Goal: Information Seeking & Learning: Find specific fact

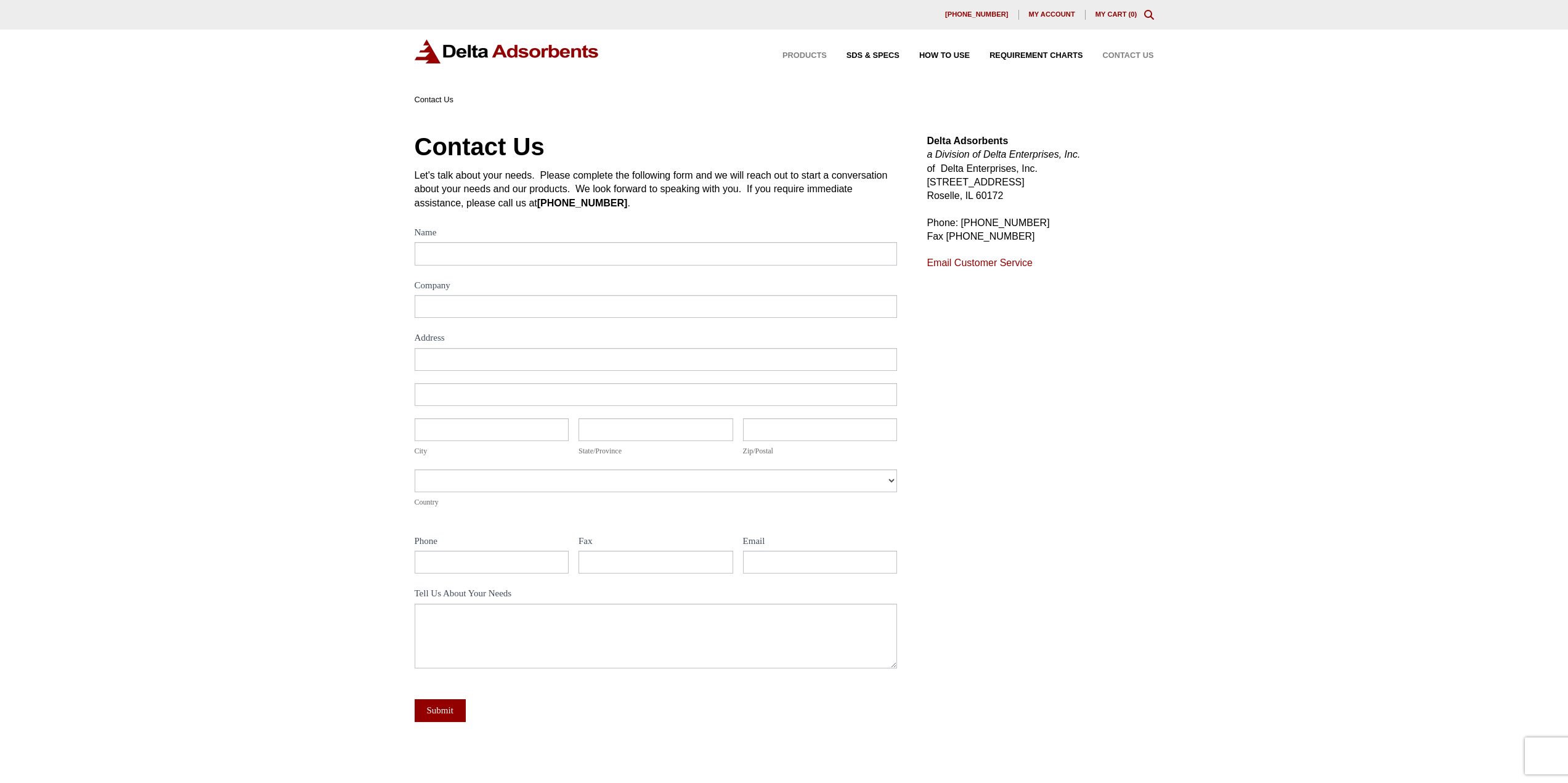
click at [813, 57] on span "Products" at bounding box center [805, 56] width 44 height 8
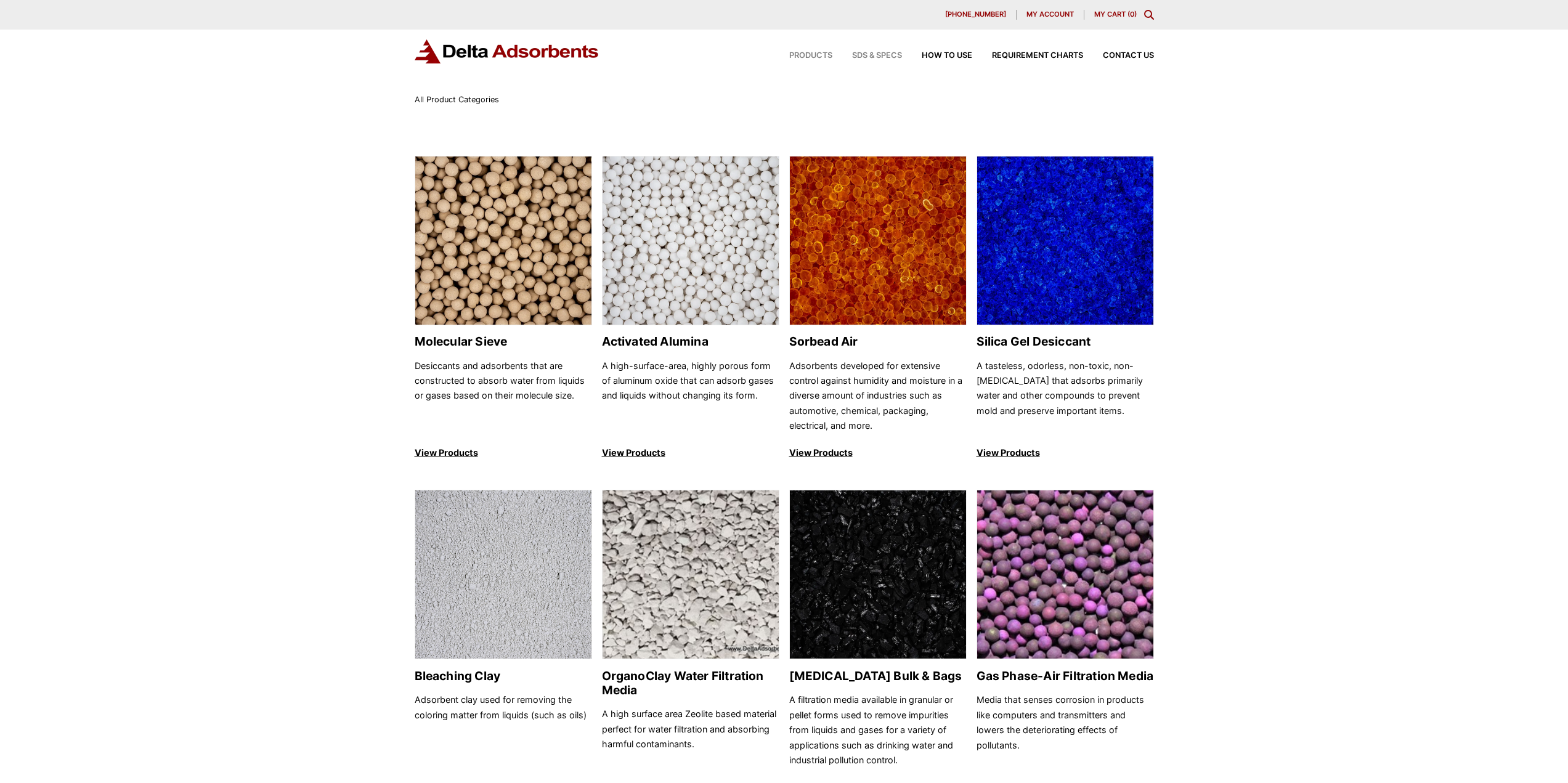
click at [887, 53] on span "SDS & SPECS" at bounding box center [877, 56] width 50 height 8
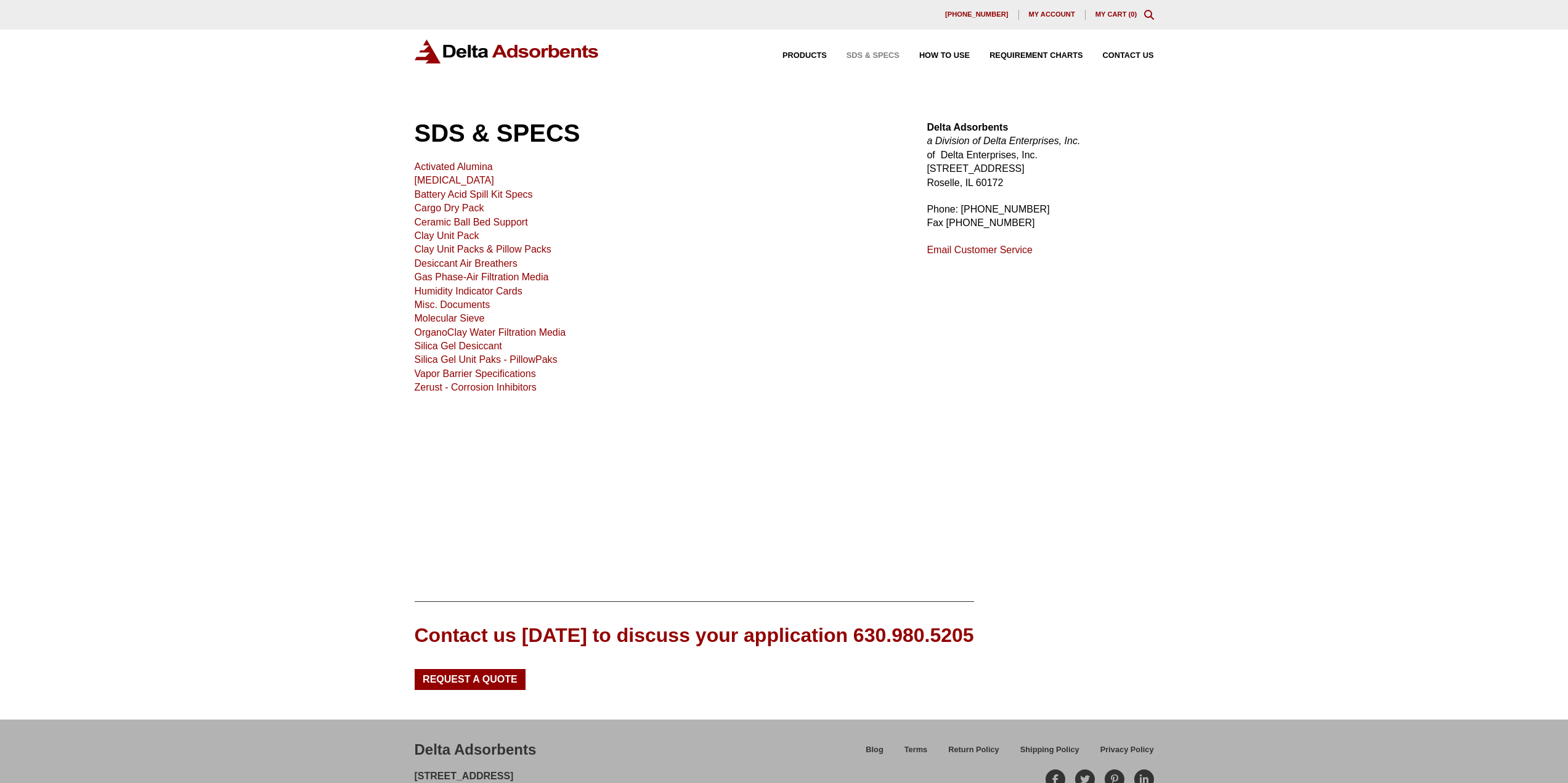
click at [443, 318] on link "Molecular Sieve" at bounding box center [450, 318] width 70 height 10
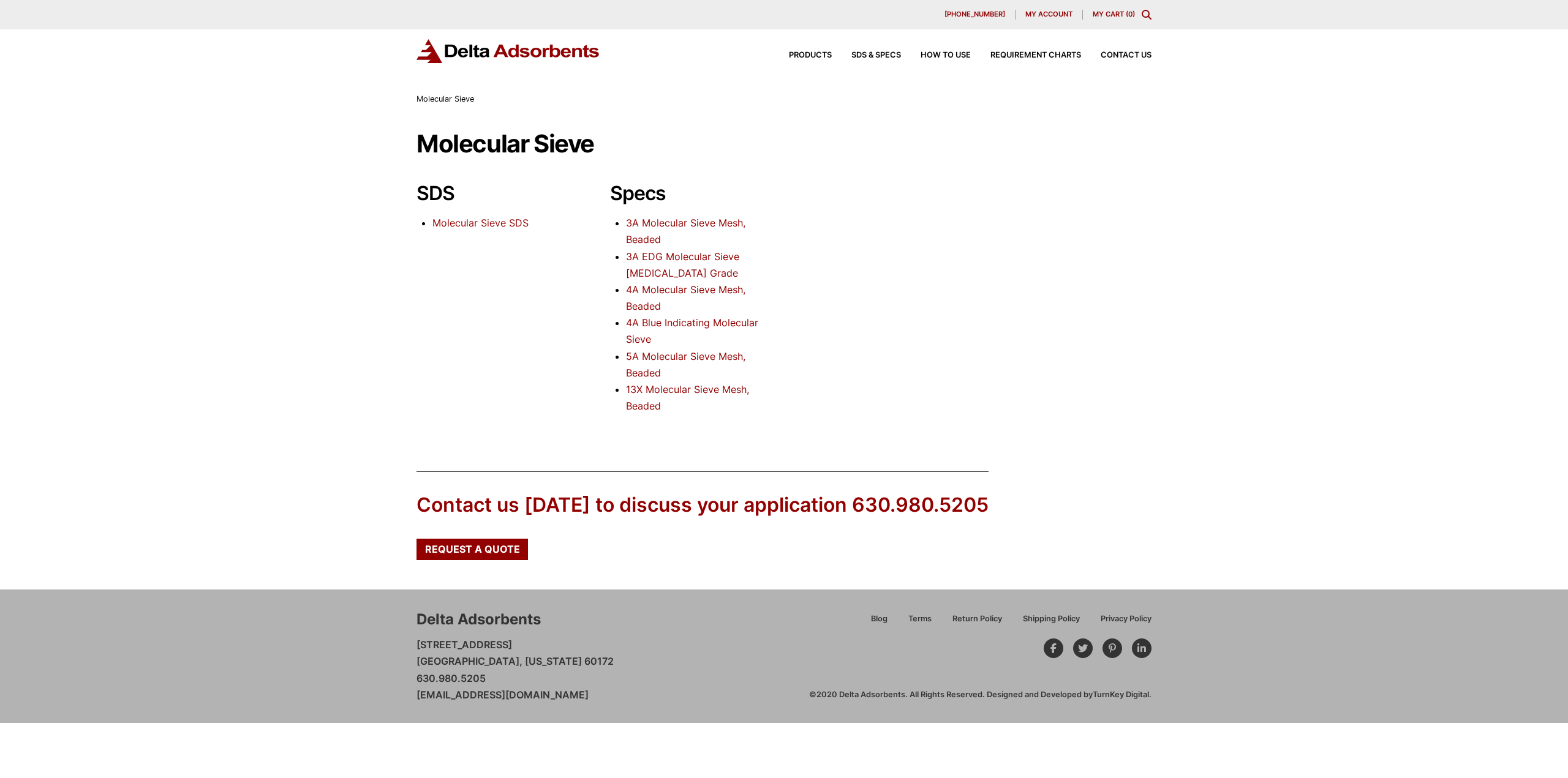
click at [657, 390] on link "13X Molecular Sieve Mesh, Beaded" at bounding box center [687, 398] width 123 height 29
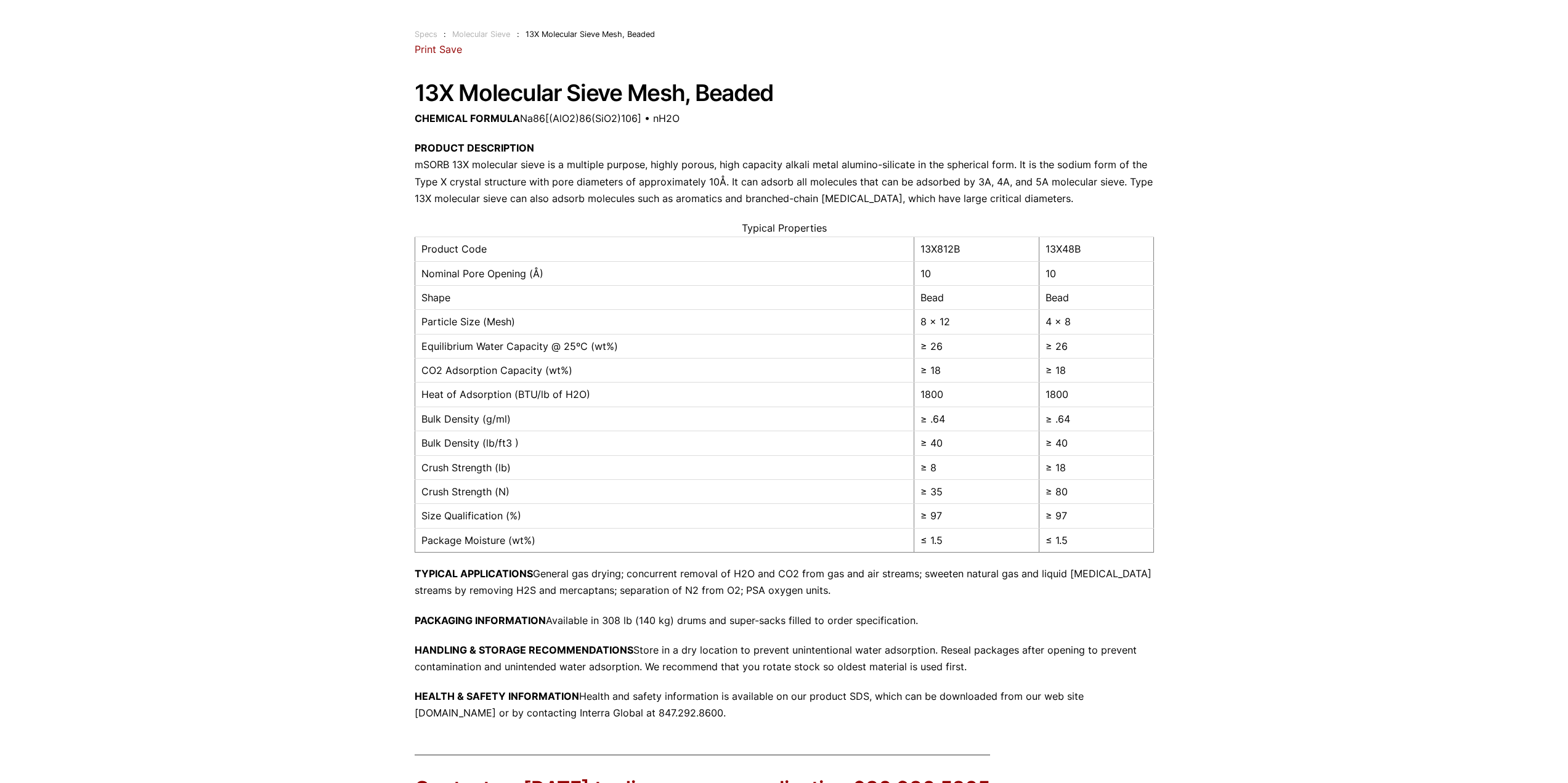
scroll to position [124, 0]
